Goal: Transaction & Acquisition: Purchase product/service

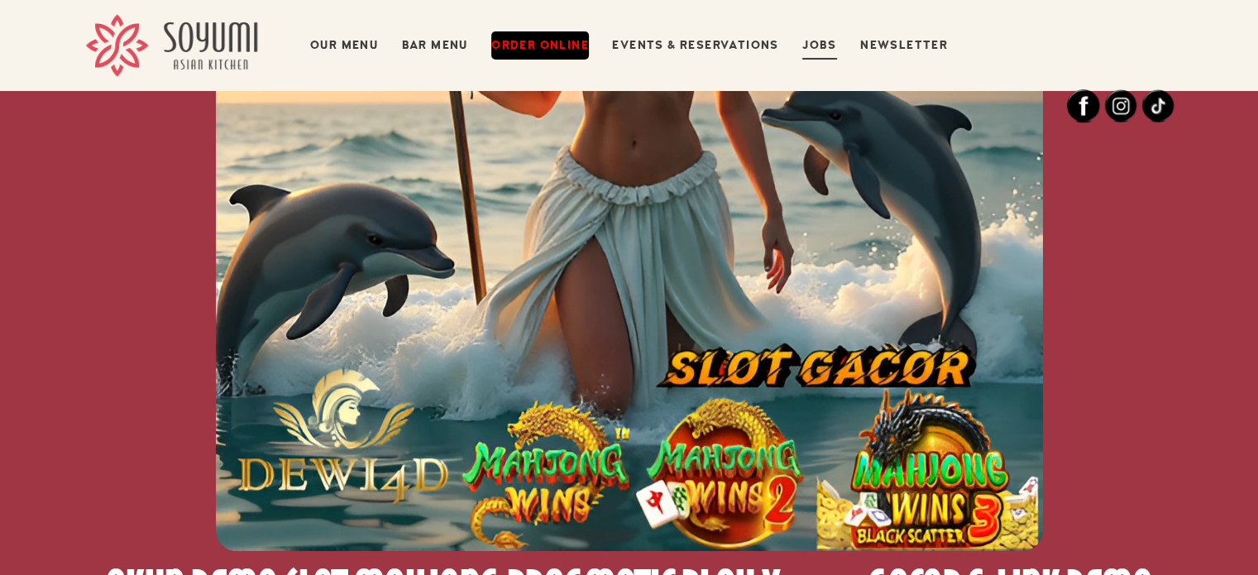
click at [644, 194] on img at bounding box center [629, 137] width 827 height 827
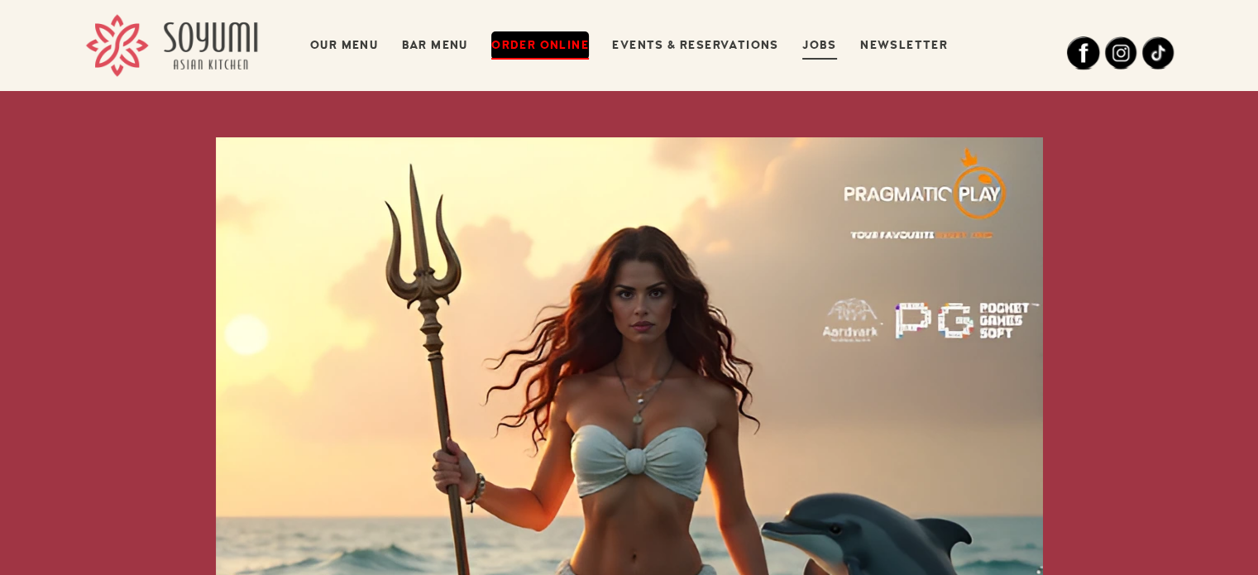
click at [566, 51] on link "Order Online" at bounding box center [540, 45] width 98 height 28
click at [346, 49] on link "Our Menu" at bounding box center [344, 45] width 68 height 28
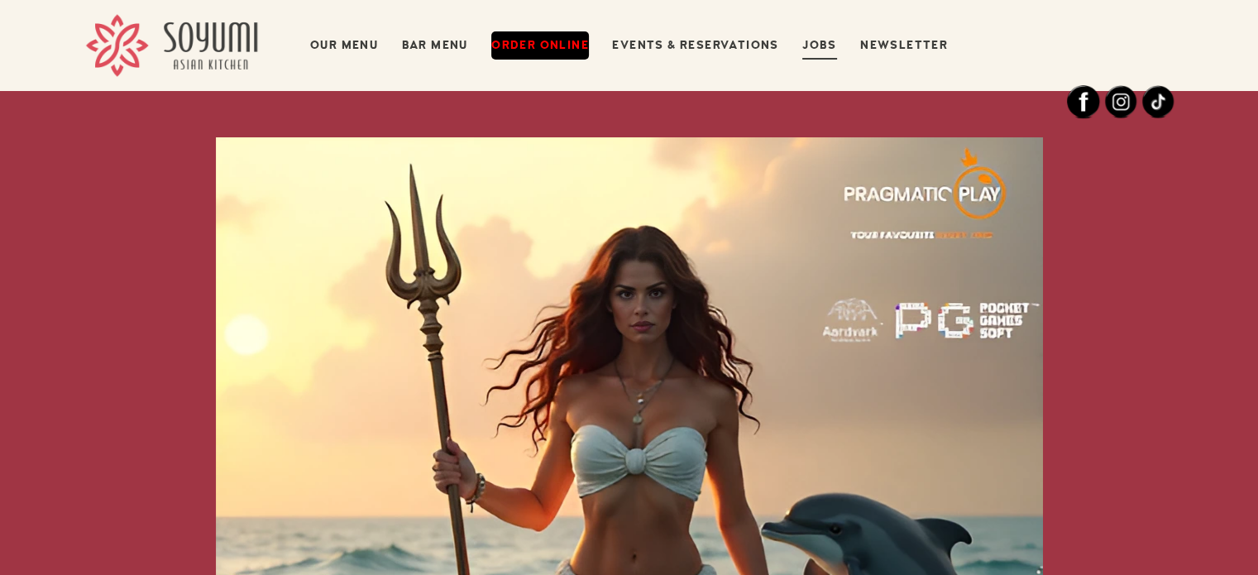
scroll to position [1072, 0]
